Goal: Use online tool/utility: Utilize a website feature to perform a specific function

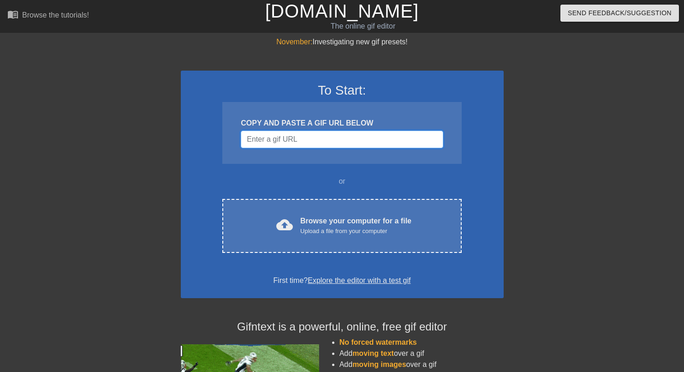
click at [339, 136] on input "Username" at bounding box center [342, 140] width 202 height 18
paste input "[URL][DOMAIN_NAME]"
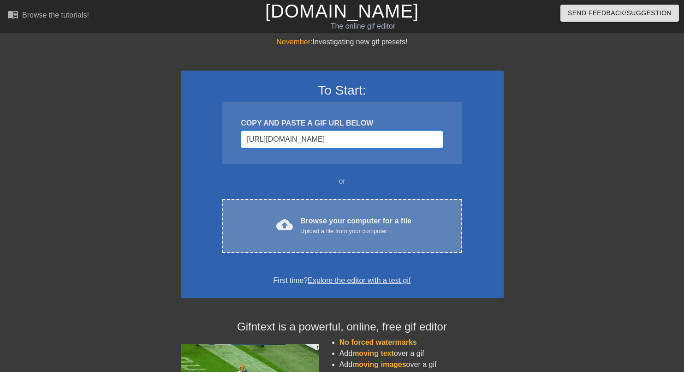
scroll to position [0, 391]
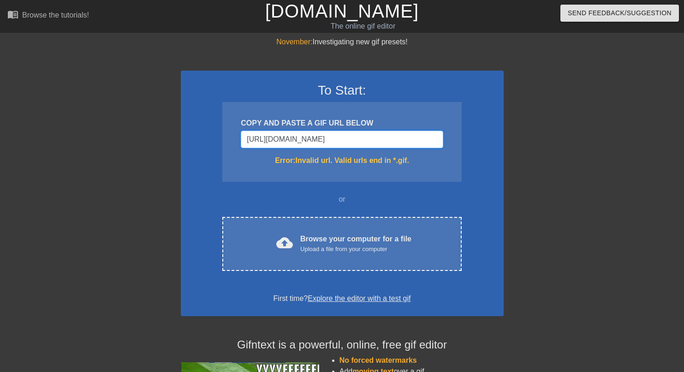
type input "[URL][DOMAIN_NAME]"
click at [268, 132] on input "[URL][DOMAIN_NAME]" at bounding box center [342, 140] width 202 height 18
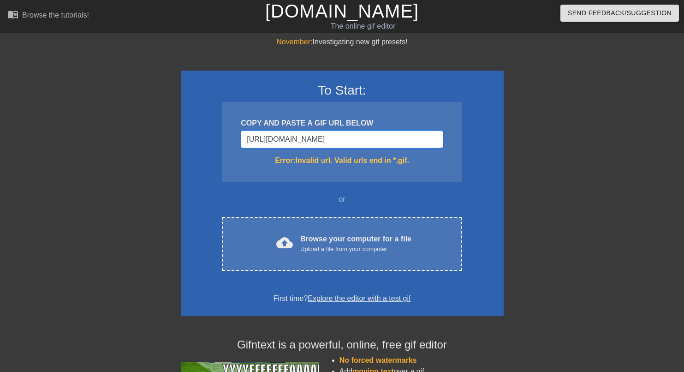
paste input "Username"
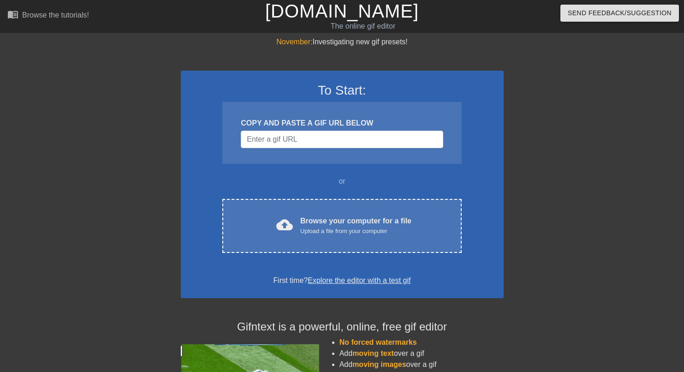
click at [518, 138] on div at bounding box center [584, 174] width 138 height 277
click at [365, 136] on input "Username" at bounding box center [342, 140] width 202 height 18
paste input "[URL][DOMAIN_NAME]"
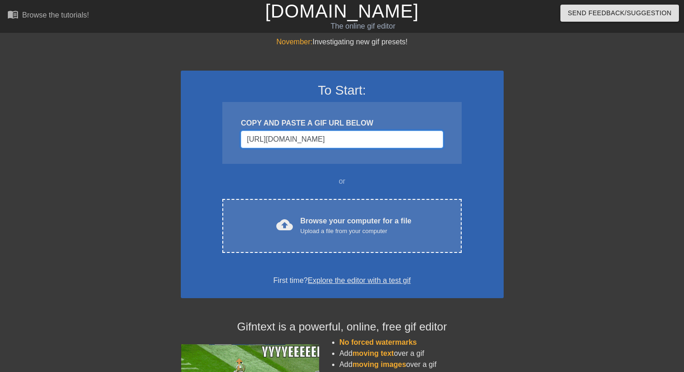
scroll to position [0, 33]
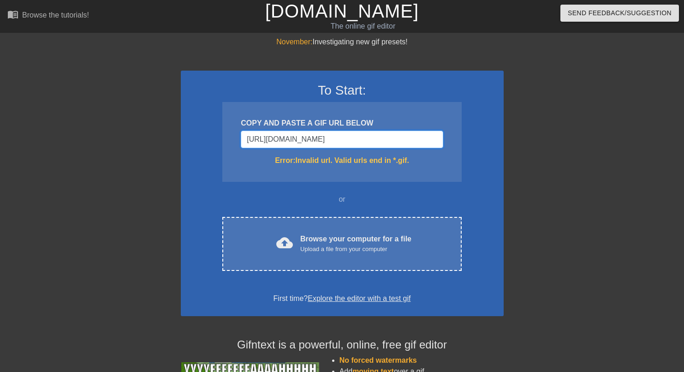
type input "[URL][DOMAIN_NAME]"
click at [283, 137] on input "[URL][DOMAIN_NAME]" at bounding box center [342, 140] width 202 height 18
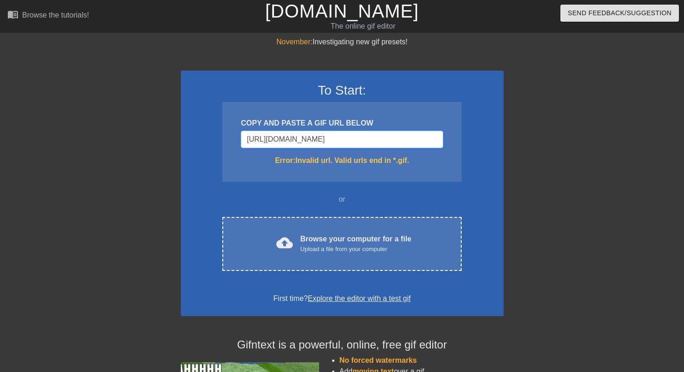
paste input "Username"
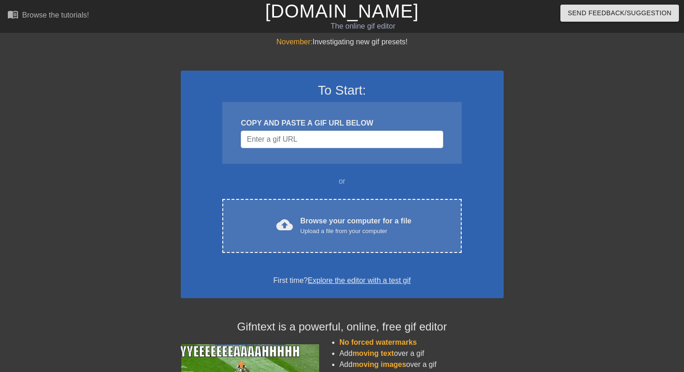
click at [286, 171] on div "To Start: COPY AND PASTE A GIF URL BELOW or cloud_upload Browse your computer f…" at bounding box center [342, 184] width 323 height 227
click at [305, 136] on input "Username" at bounding box center [342, 140] width 202 height 18
click at [304, 138] on input "Username" at bounding box center [342, 140] width 202 height 18
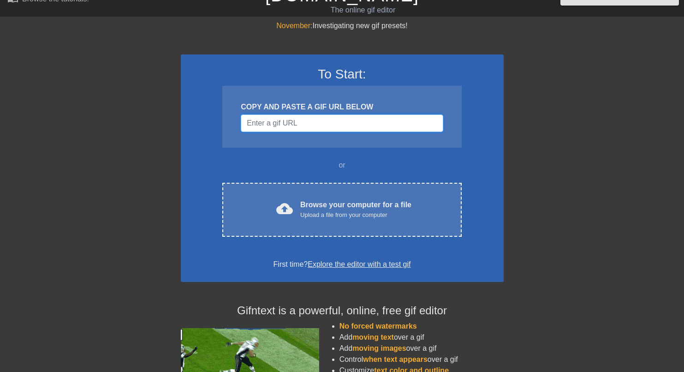
scroll to position [9, 0]
